Goal: Information Seeking & Learning: Learn about a topic

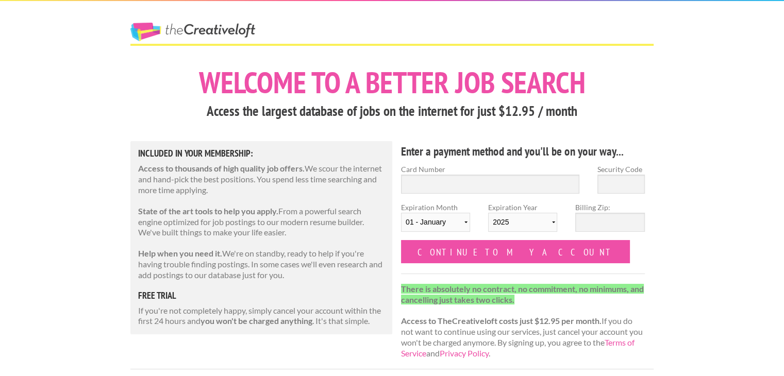
click at [153, 30] on link "The Creative Loft" at bounding box center [192, 32] width 125 height 19
click at [169, 30] on link "The Creative Loft" at bounding box center [192, 32] width 125 height 19
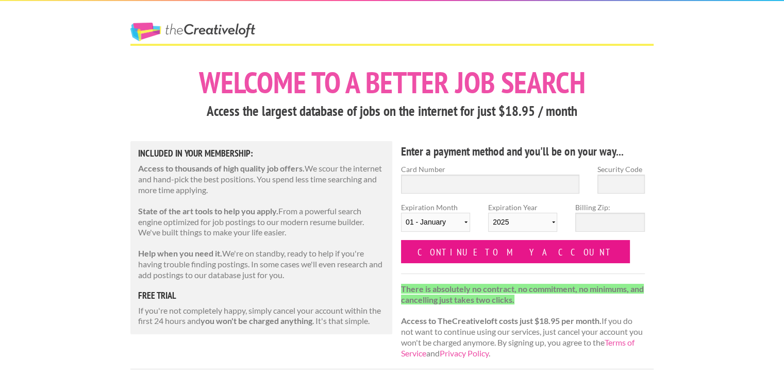
click at [473, 244] on input "Continue to my account" at bounding box center [515, 251] width 229 height 23
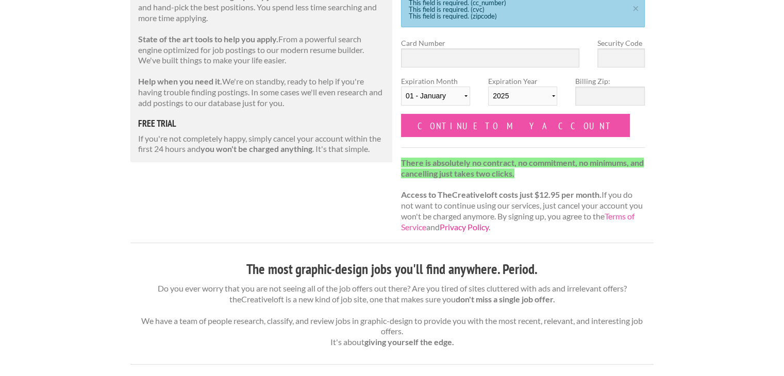
scroll to position [172, 0]
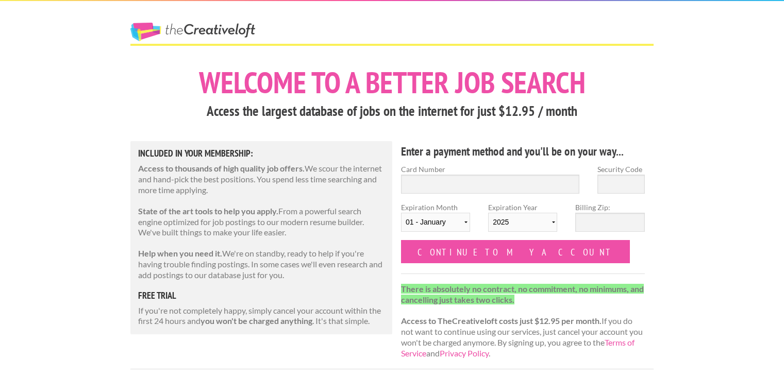
scroll to position [73, 0]
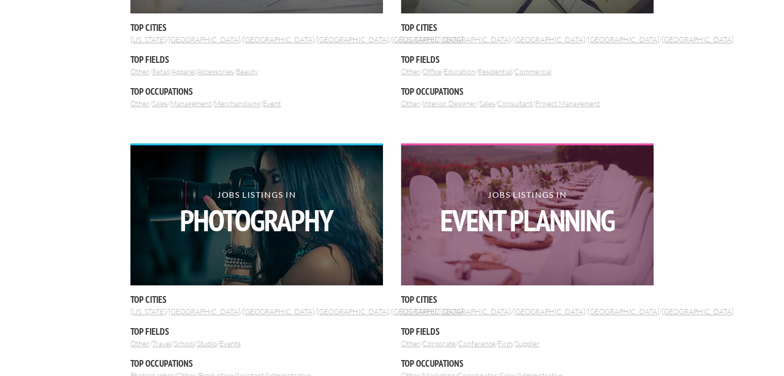
scroll to position [533, 0]
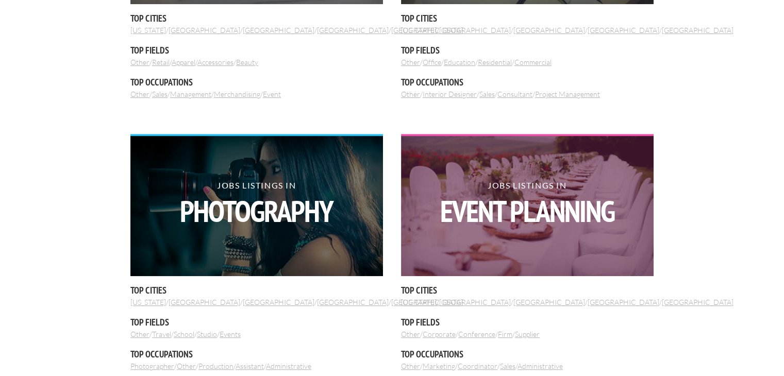
click at [491, 188] on h2 "Jobs Listings in Event Planning" at bounding box center [527, 203] width 253 height 45
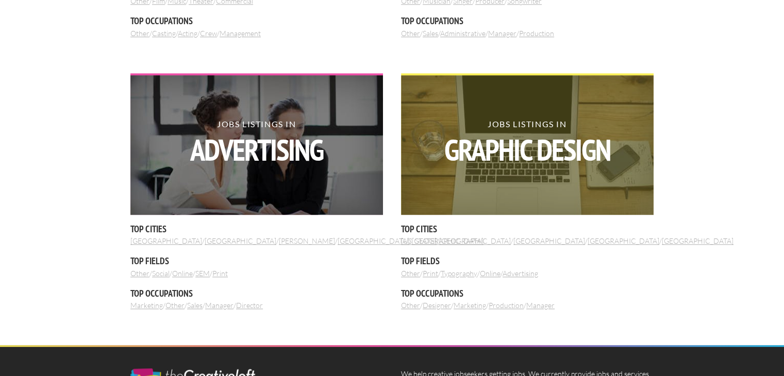
scroll to position [1151, 0]
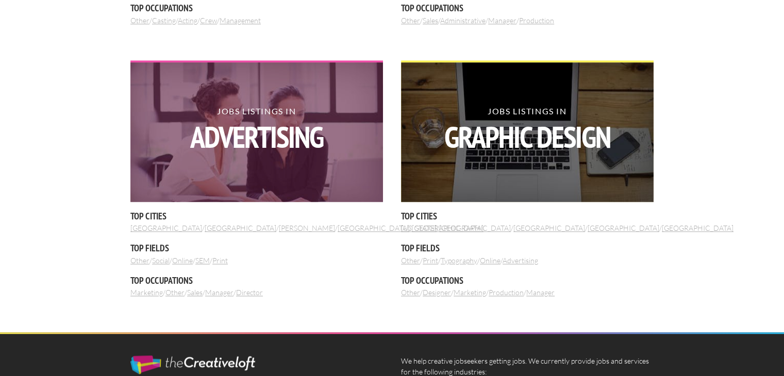
click at [271, 148] on strong "Advertising" at bounding box center [256, 137] width 253 height 30
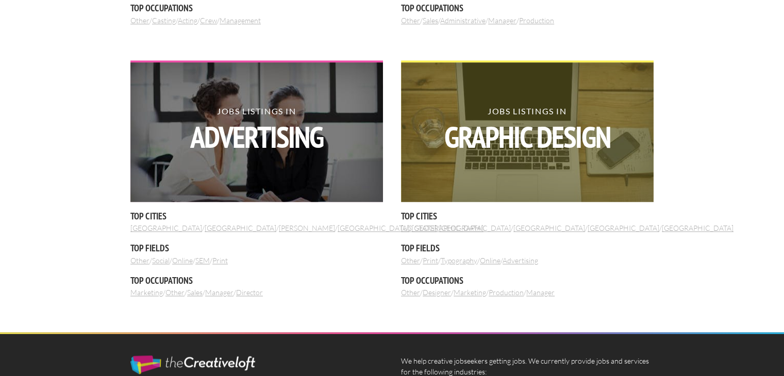
click at [521, 86] on img at bounding box center [527, 132] width 253 height 140
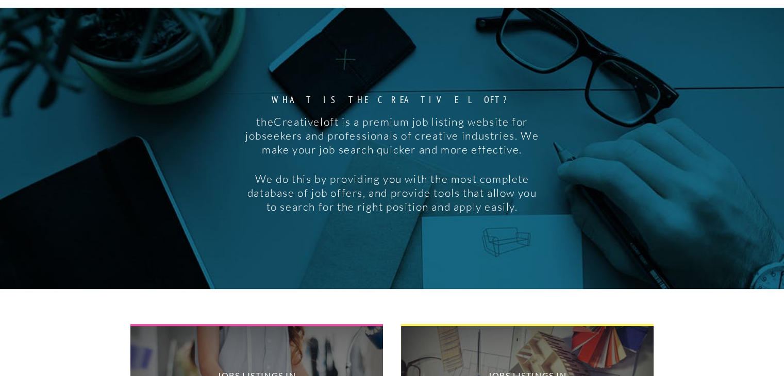
scroll to position [0, 0]
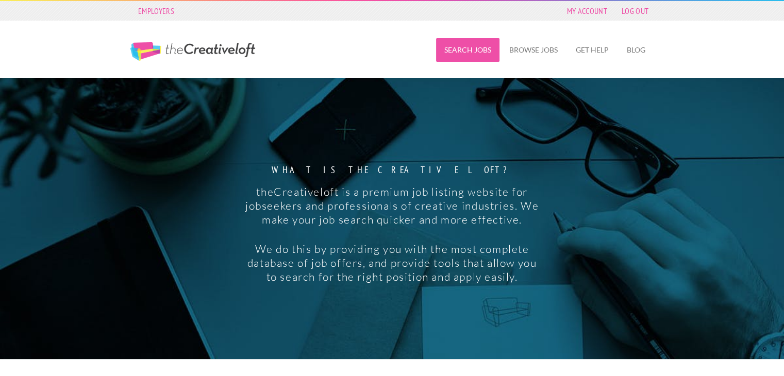
click at [458, 46] on link "Search Jobs" at bounding box center [467, 50] width 63 height 24
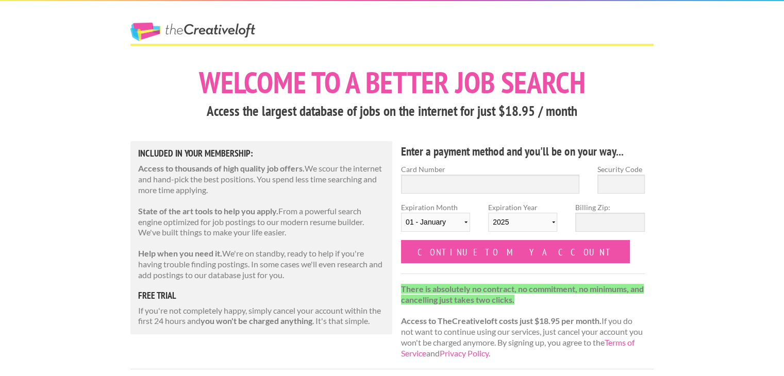
click at [144, 31] on link "The Creative Loft" at bounding box center [192, 32] width 125 height 19
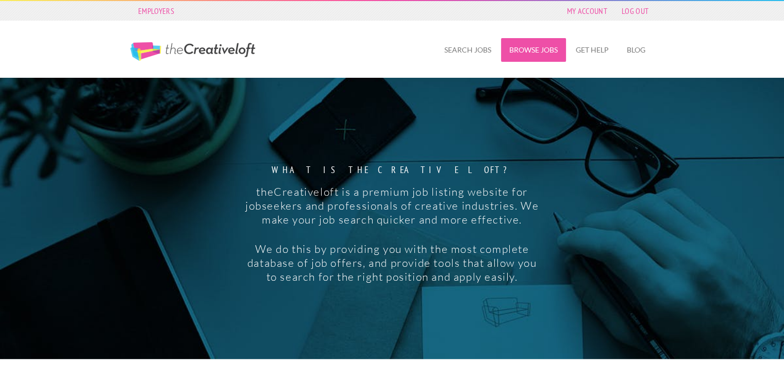
click at [548, 48] on link "Browse Jobs" at bounding box center [533, 50] width 65 height 24
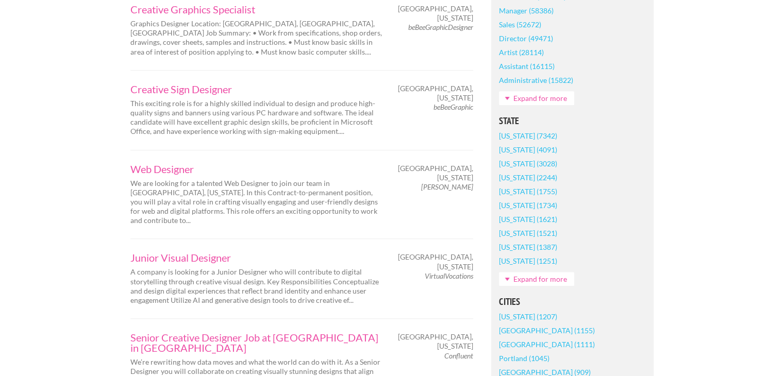
scroll to position [550, 0]
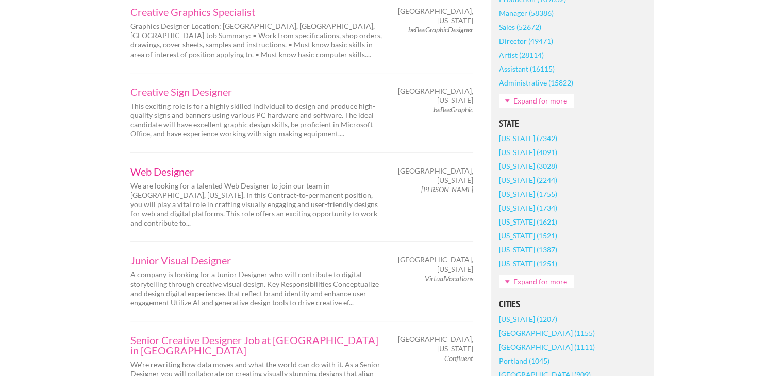
click at [173, 167] on link "Web Designer" at bounding box center [256, 172] width 253 height 10
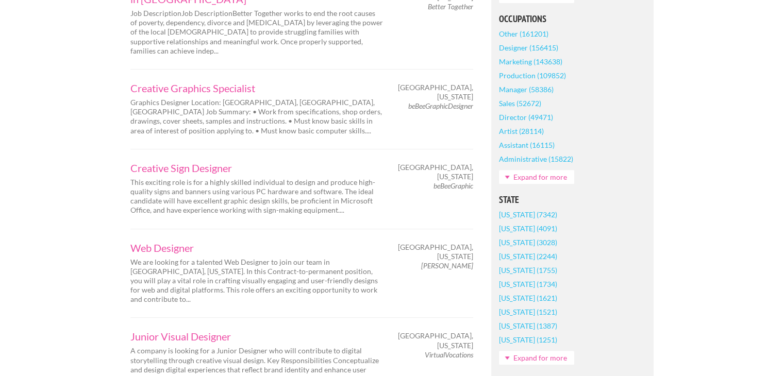
scroll to position [567, 0]
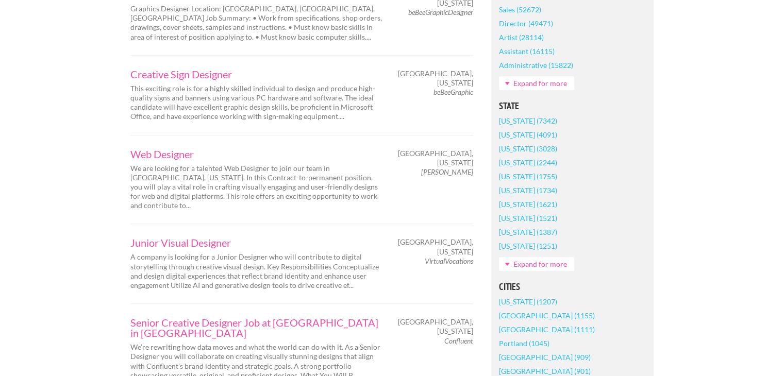
click at [551, 261] on link "Expand for more" at bounding box center [536, 264] width 75 height 14
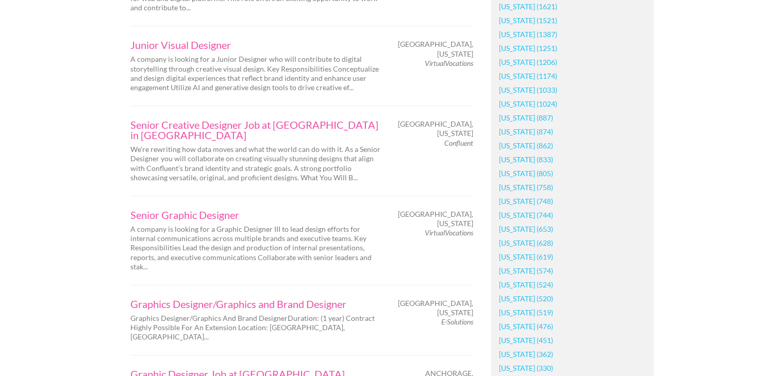
scroll to position [773, 0]
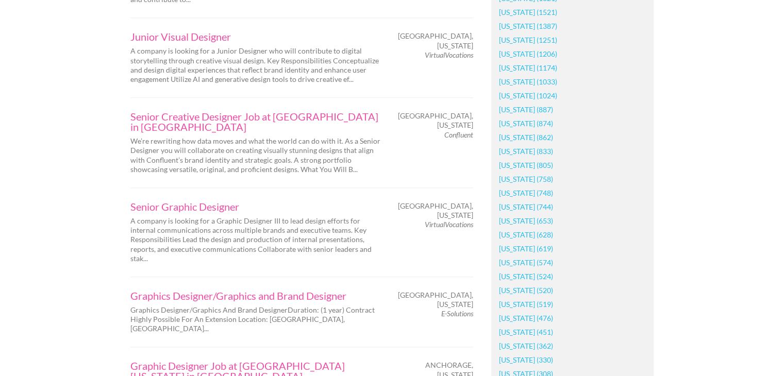
click at [538, 233] on link "[US_STATE] (628)" at bounding box center [526, 235] width 54 height 14
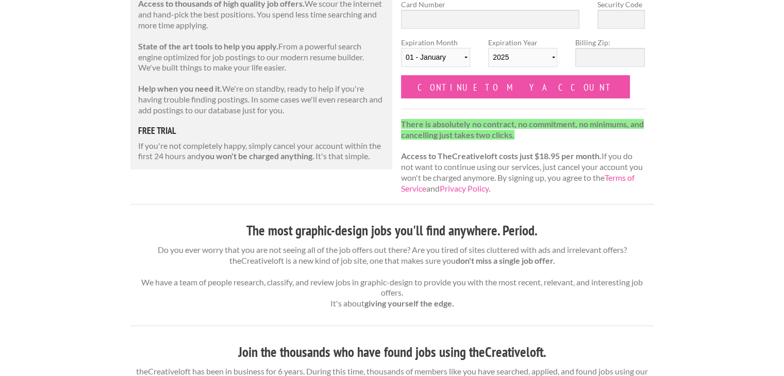
scroll to position [189, 0]
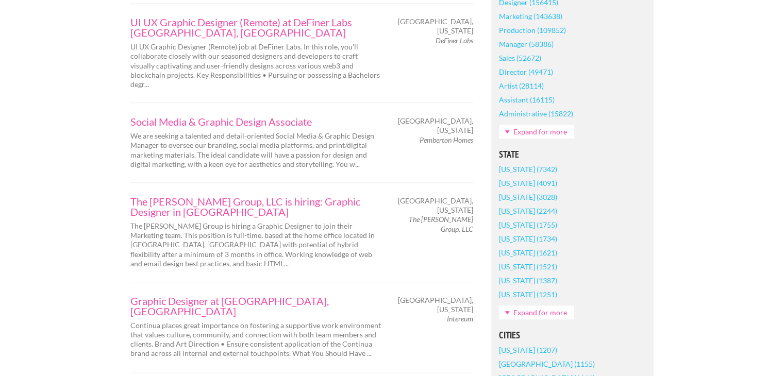
scroll to position [567, 0]
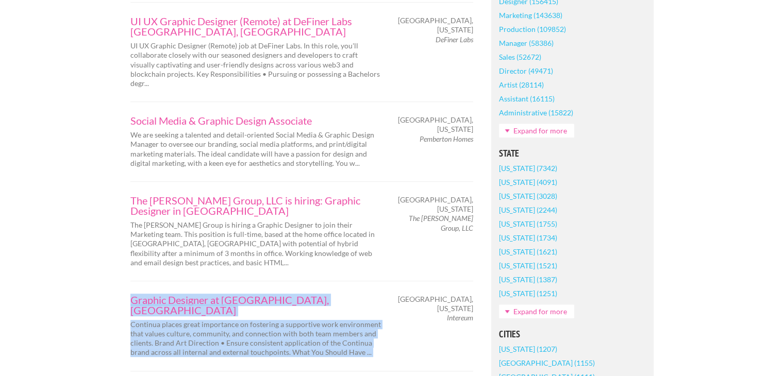
drag, startPoint x: 126, startPoint y: 250, endPoint x: 475, endPoint y: 270, distance: 349.1
click at [475, 295] on div "Graphic Designer at Intereum Minneapolis, MN Continua places great importance o…" at bounding box center [302, 326] width 361 height 63
copy div "Graphic Designer at Intereum Minneapolis, MN Continua places great importance o…"
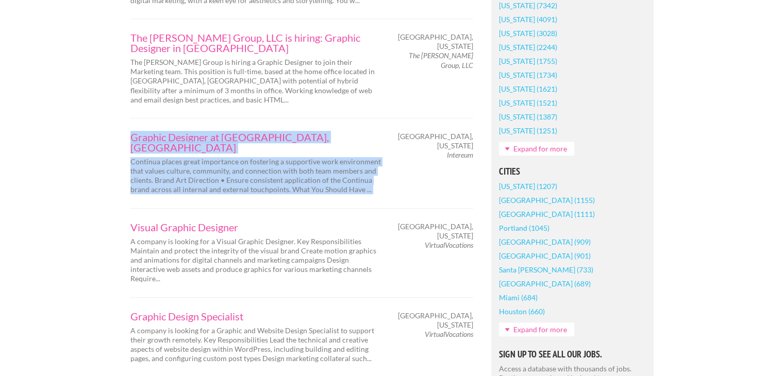
scroll to position [739, 0]
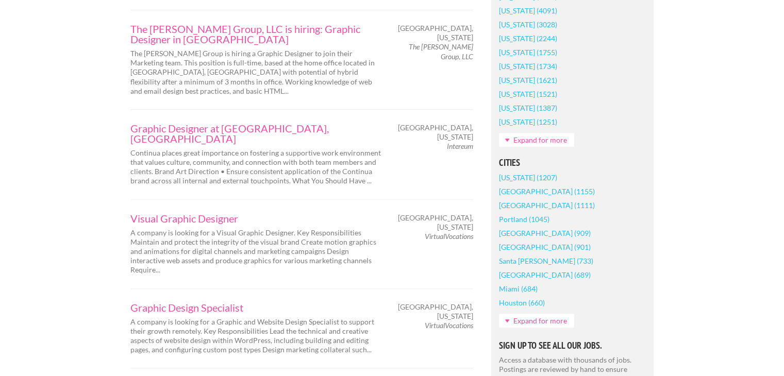
click at [403, 213] on span "Minneapolis, Minnesota" at bounding box center [435, 222] width 75 height 19
click at [233, 213] on link "Visual Graphic Designer" at bounding box center [256, 218] width 253 height 10
click at [357, 228] on p "A company is looking for a Visual Graphic Designer. Key Responsibilities Mainta…" at bounding box center [256, 251] width 253 height 47
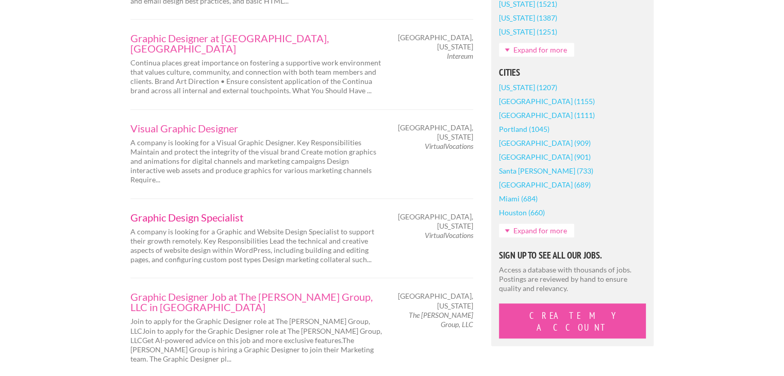
scroll to position [842, 0]
